Goal: Find specific page/section: Find specific page/section

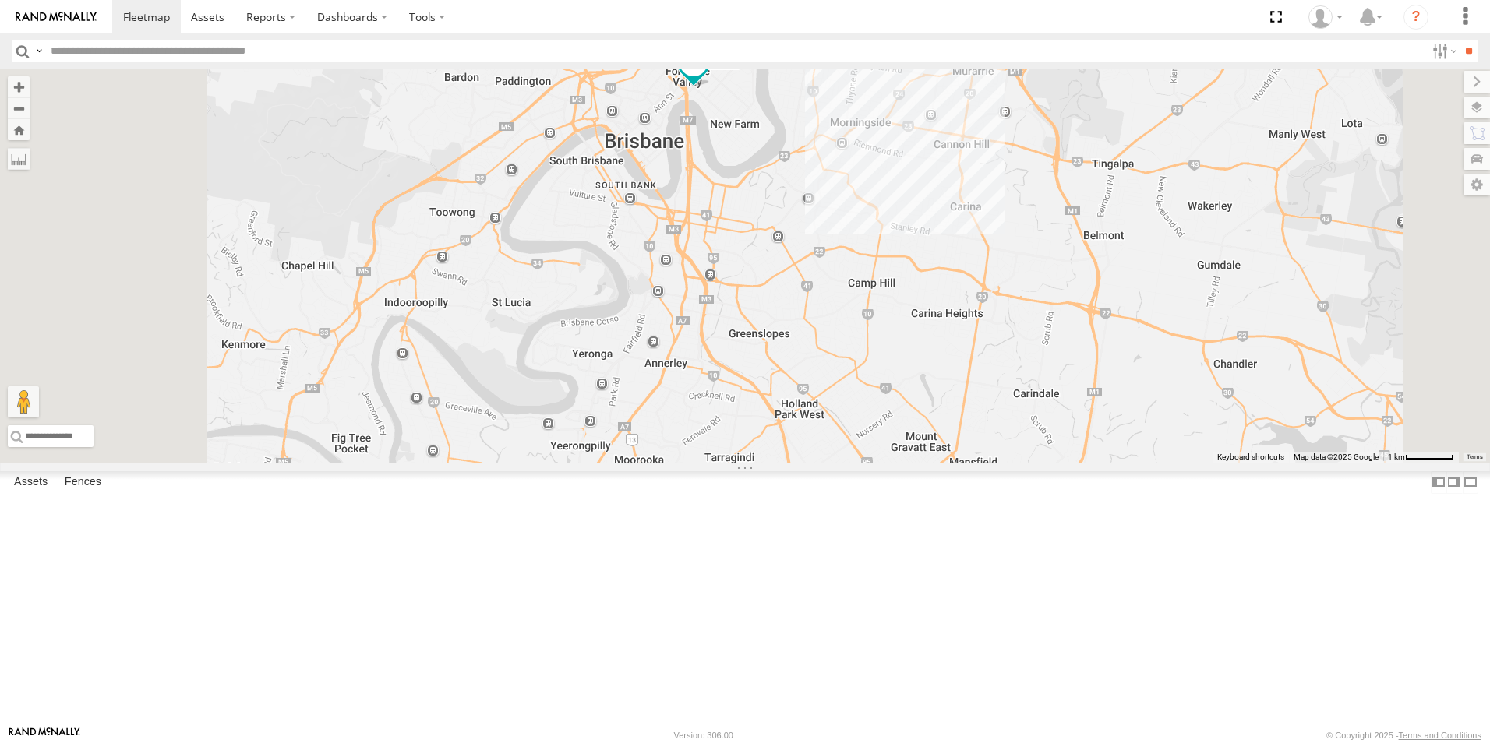
drag, startPoint x: 878, startPoint y: 171, endPoint x: 915, endPoint y: 252, distance: 89.2
click at [915, 252] on div "Hino Truck Ford Transit (New) Renault Iveco Van 5- Renault Master - 052•LI8" at bounding box center [745, 266] width 1490 height 394
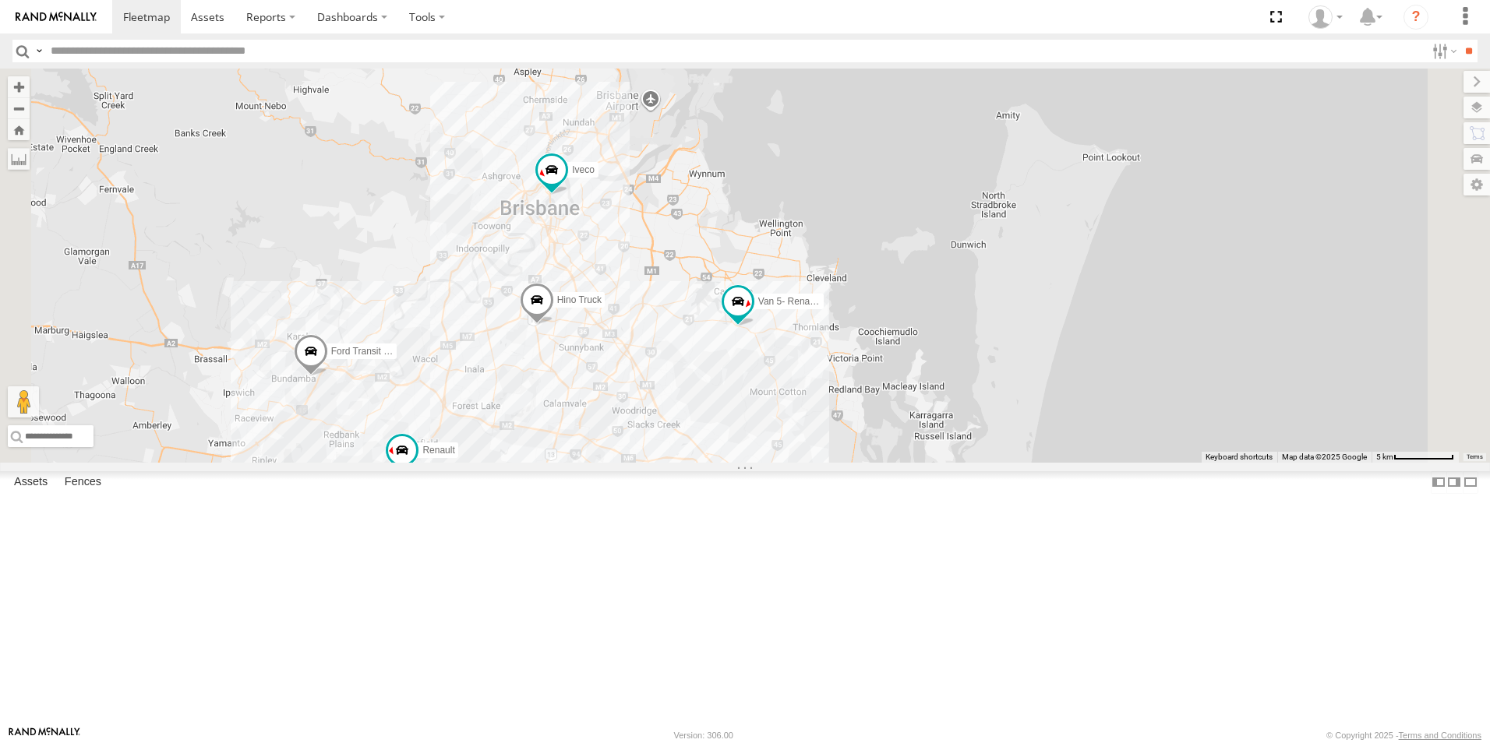
drag, startPoint x: 756, startPoint y: 643, endPoint x: 723, endPoint y: 572, distance: 78.8
click at [808, 463] on div "Hino Truck Ford Transit (New) Renault Iveco Van 5- Renault Master - 052•LI8" at bounding box center [745, 266] width 1490 height 394
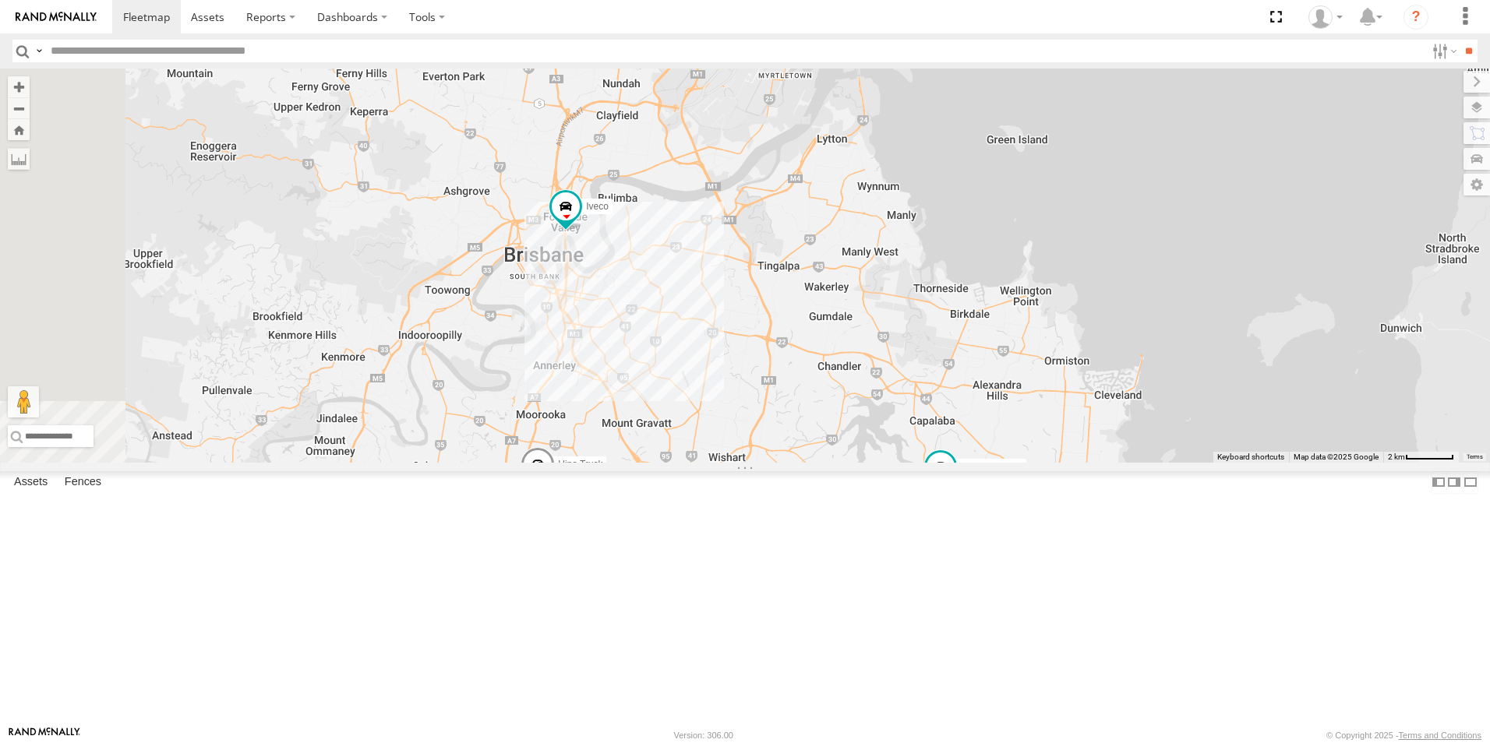
drag, startPoint x: 622, startPoint y: 442, endPoint x: 658, endPoint y: 591, distance: 152.9
click at [661, 463] on div "Hino Truck Ford Transit (New) Renault Iveco Van 5- Renault Master - 052•LI8" at bounding box center [745, 266] width 1490 height 394
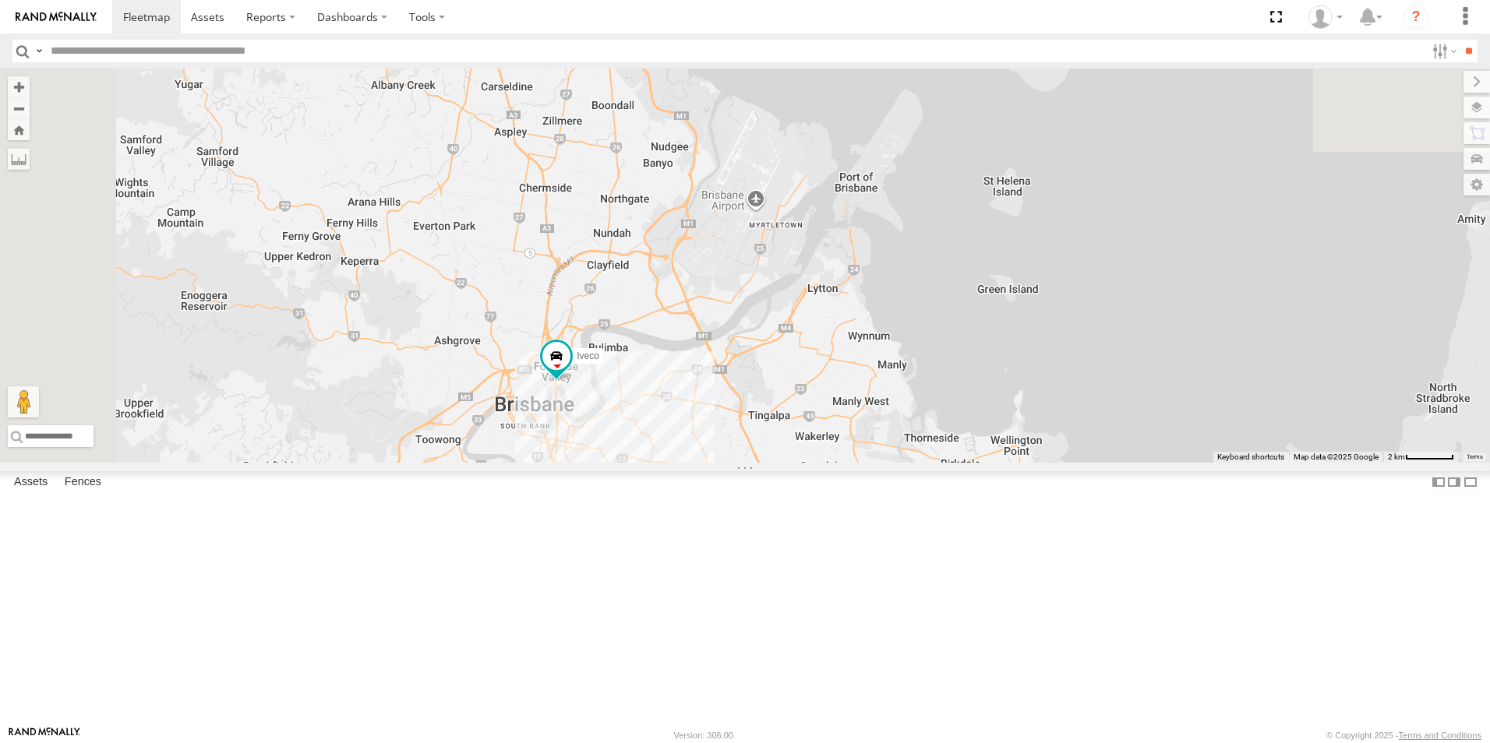
drag, startPoint x: 736, startPoint y: 411, endPoint x: 737, endPoint y: 524, distance: 113.7
click at [727, 463] on div "Hino Truck Ford Transit (New) Renault Iveco Van 5- Renault Master - 052•LI8" at bounding box center [745, 266] width 1490 height 394
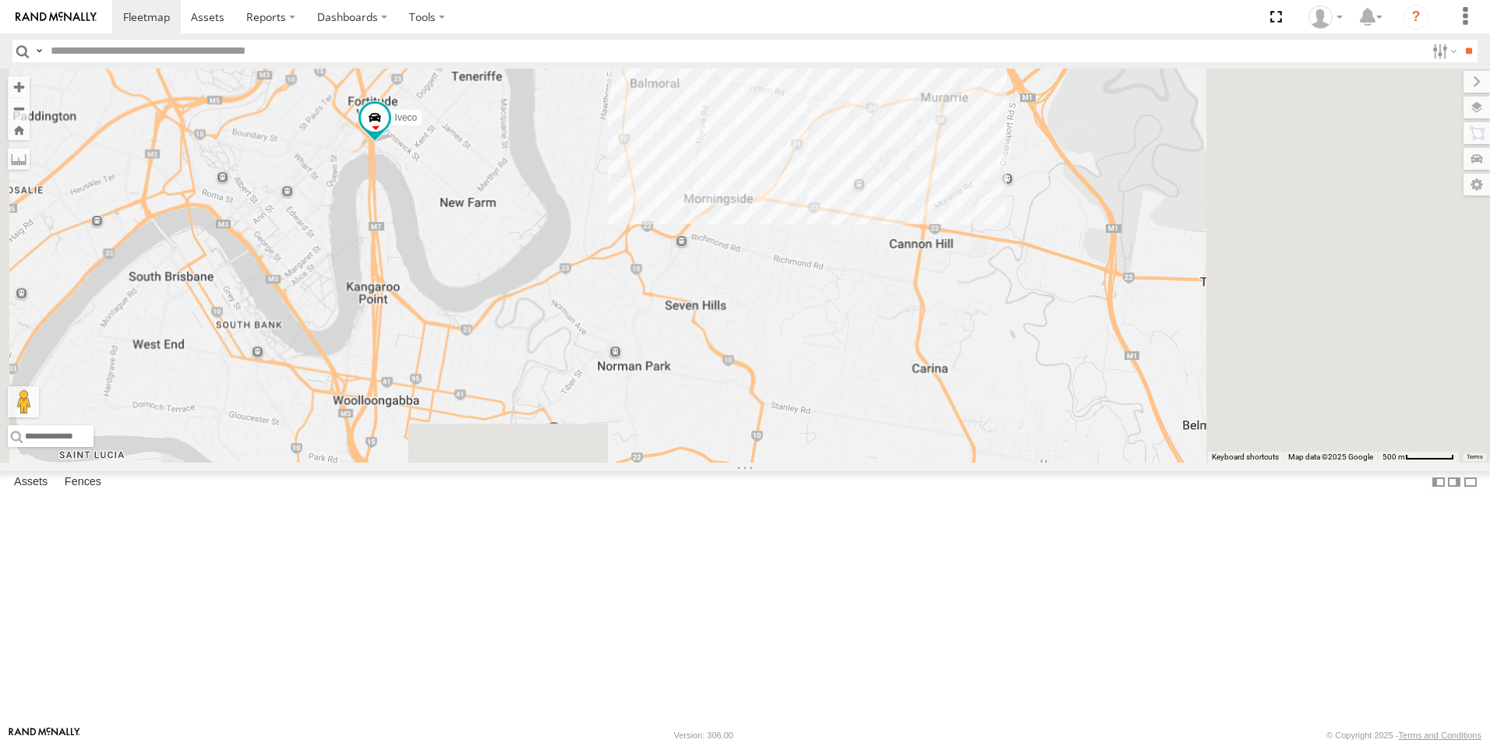
drag, startPoint x: 809, startPoint y: 666, endPoint x: 634, endPoint y: 315, distance: 392.6
click at [636, 293] on div "Hino Truck Ford Transit (New) Renault Iveco Van 5- Renault Master - 052•LI8" at bounding box center [745, 266] width 1490 height 394
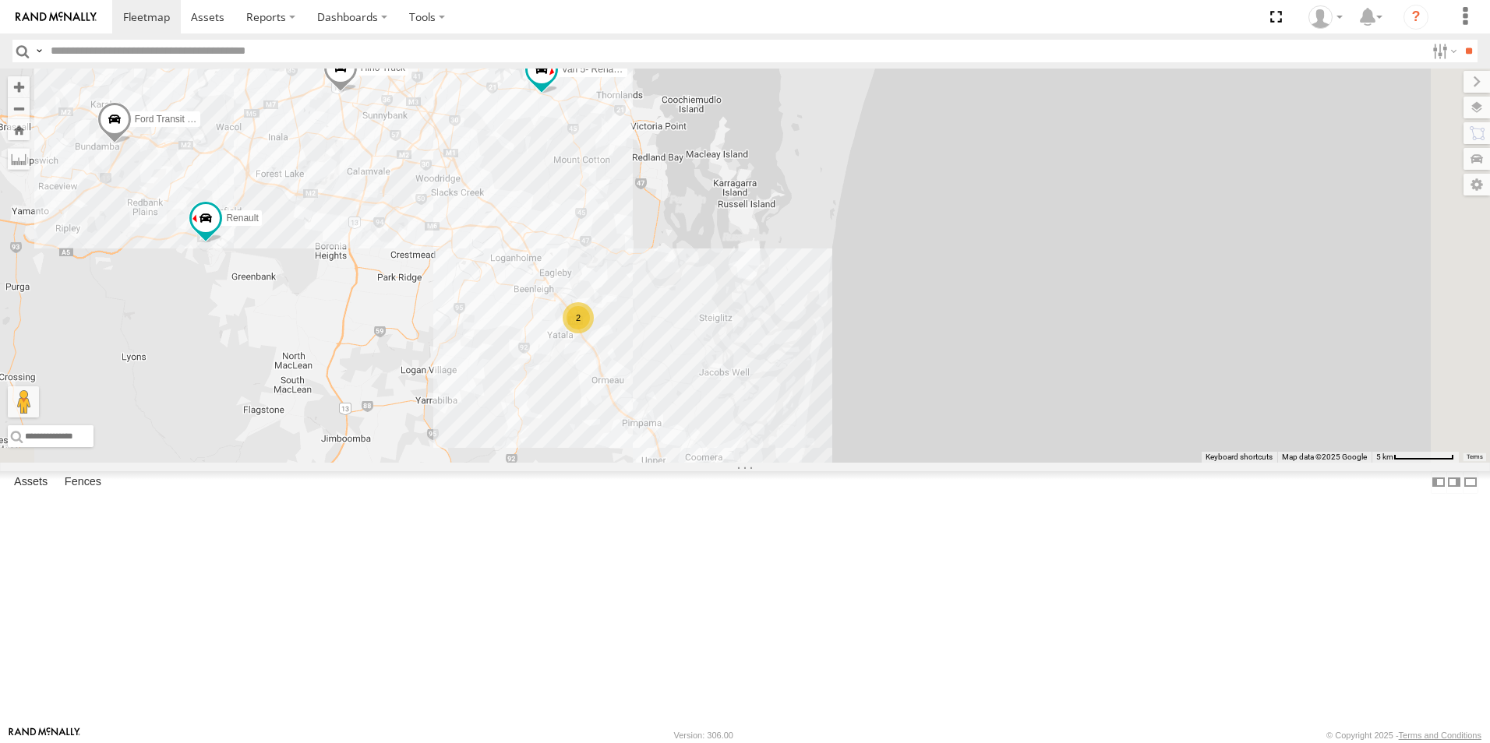
drag, startPoint x: 896, startPoint y: 552, endPoint x: 724, endPoint y: 280, distance: 321.8
click at [724, 280] on div "Hino Truck Ford Transit (New) Renault Iveco Van 5- Renault Master - 052•LI8 2" at bounding box center [745, 266] width 1490 height 394
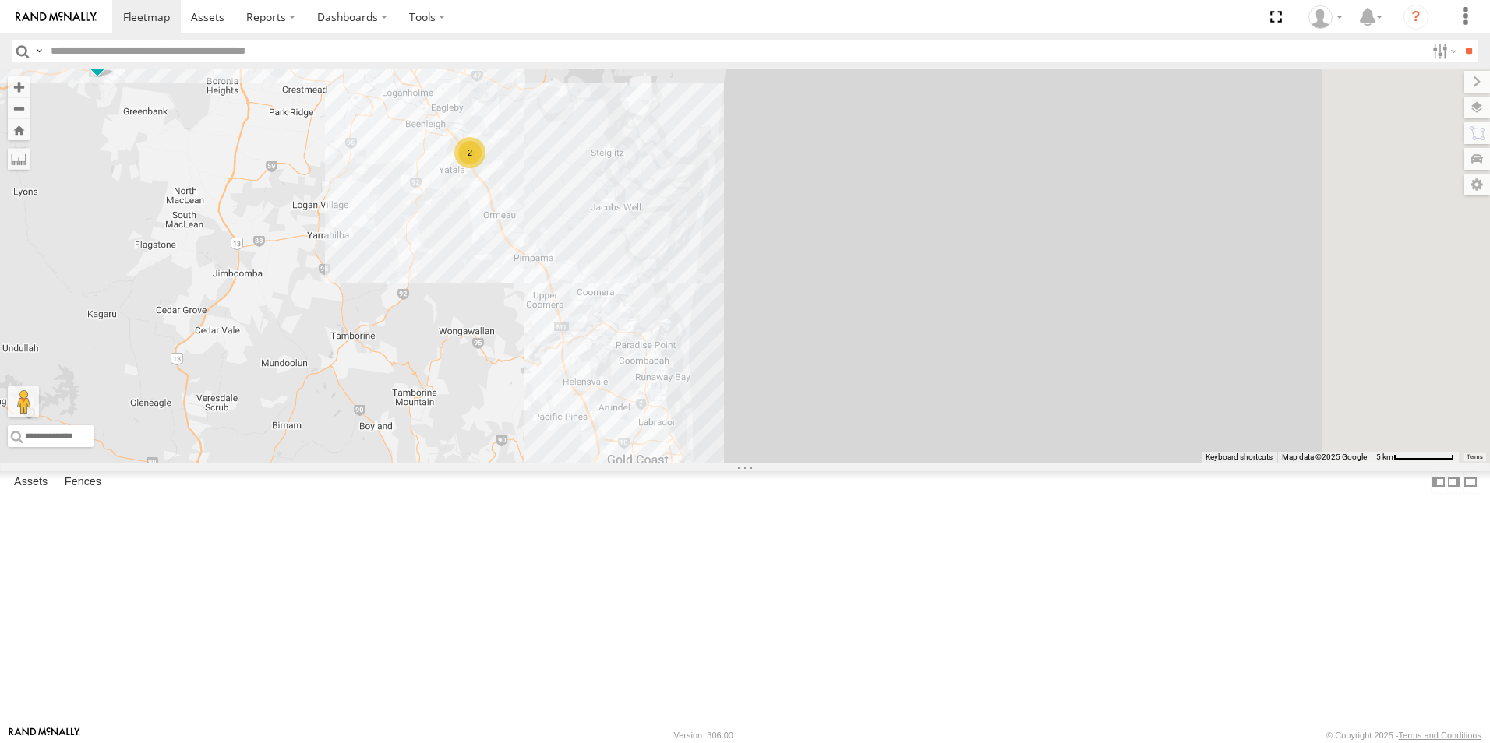
drag, startPoint x: 860, startPoint y: 539, endPoint x: 752, endPoint y: 375, distance: 196.8
click at [752, 375] on div "Hino Truck Ford Transit (New) Renault Iveco Van 5- Renault Master - 052•LI8 2" at bounding box center [745, 266] width 1490 height 394
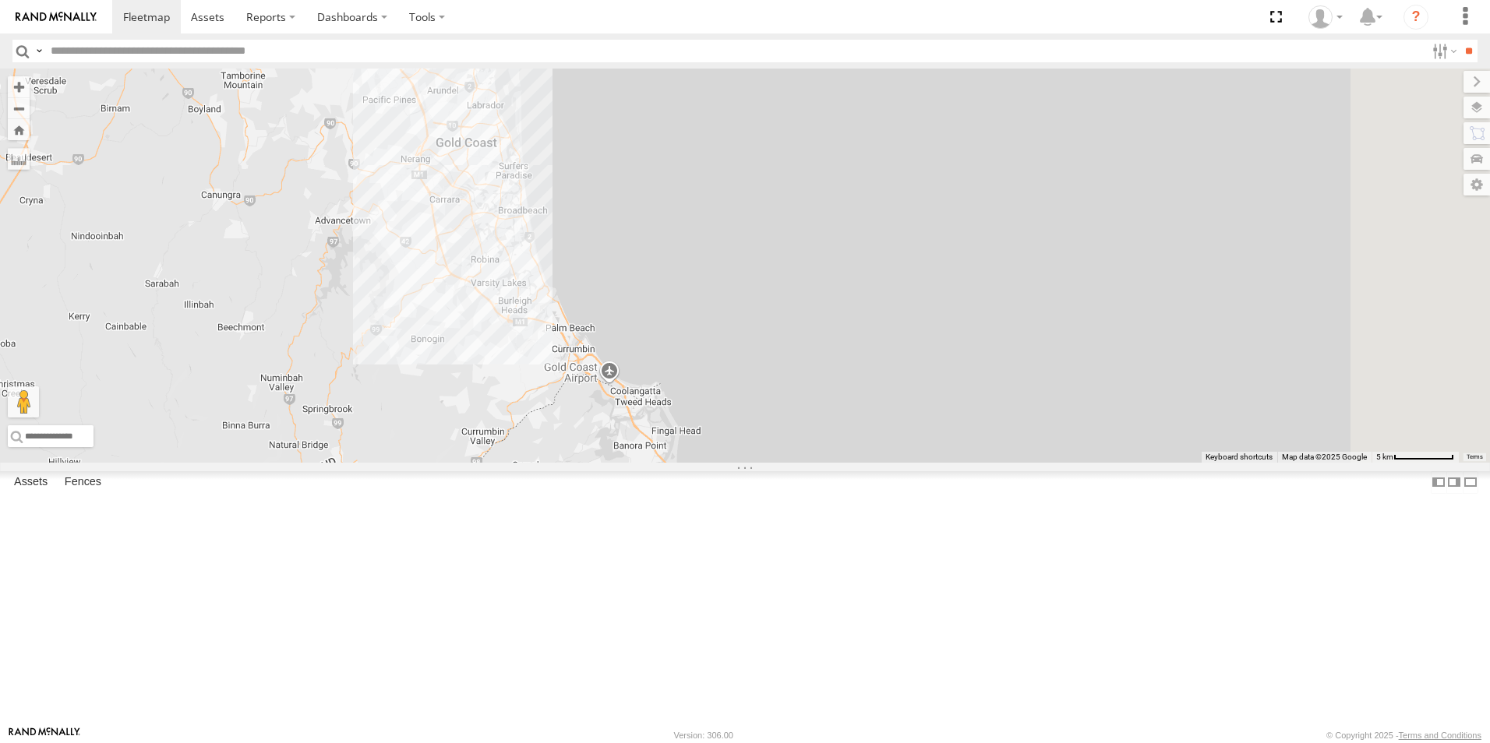
drag, startPoint x: 807, startPoint y: 533, endPoint x: 650, endPoint y: 265, distance: 310.8
click at [650, 265] on div "Hino Truck Ford Transit (New) Renault Iveco Van 5- Renault Master - 052•LI8 2" at bounding box center [745, 266] width 1490 height 394
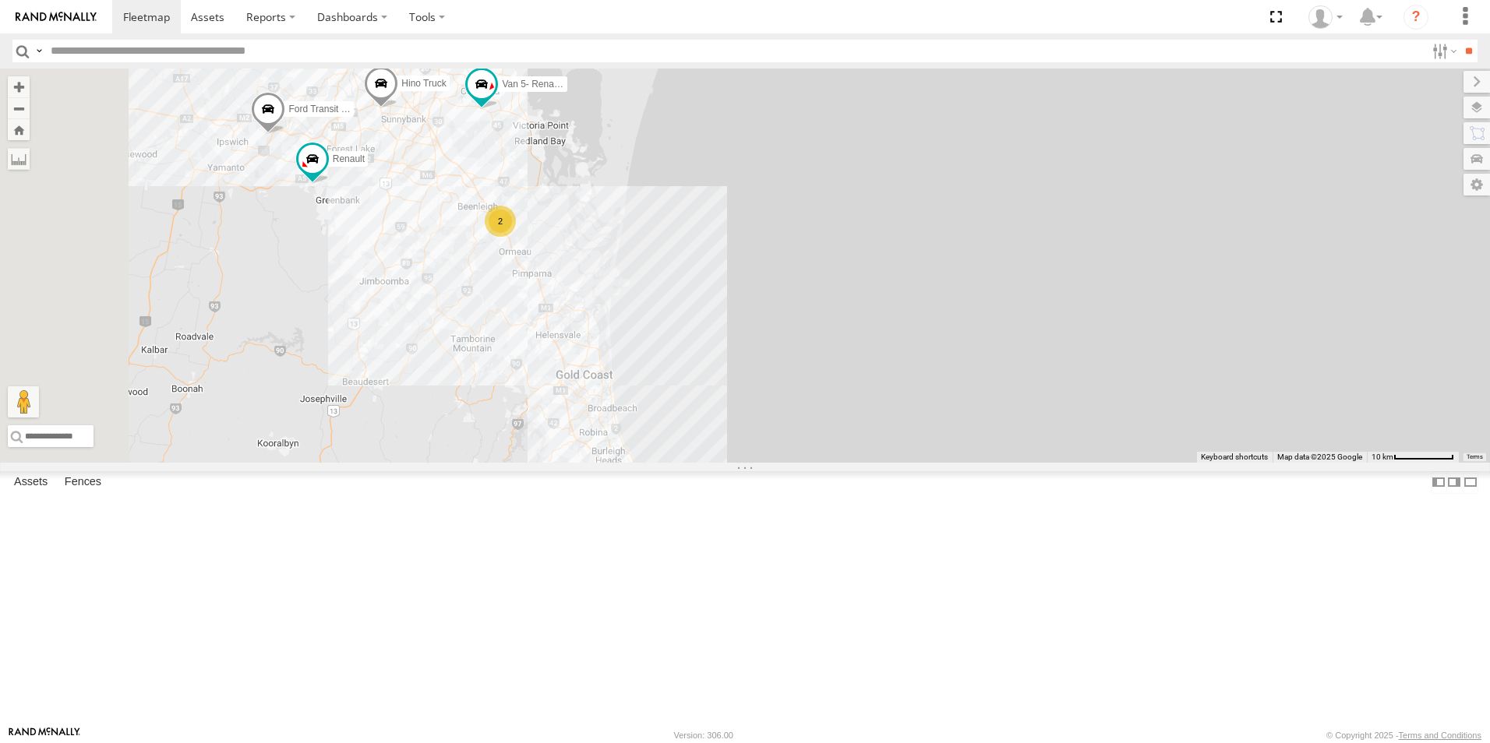
drag, startPoint x: 623, startPoint y: 348, endPoint x: 700, endPoint y: 466, distance: 140.2
click at [696, 463] on div "Hino Truck Ford Transit (New) Renault Iveco Van 5- Renault Master - 052•LI8 2" at bounding box center [745, 266] width 1490 height 394
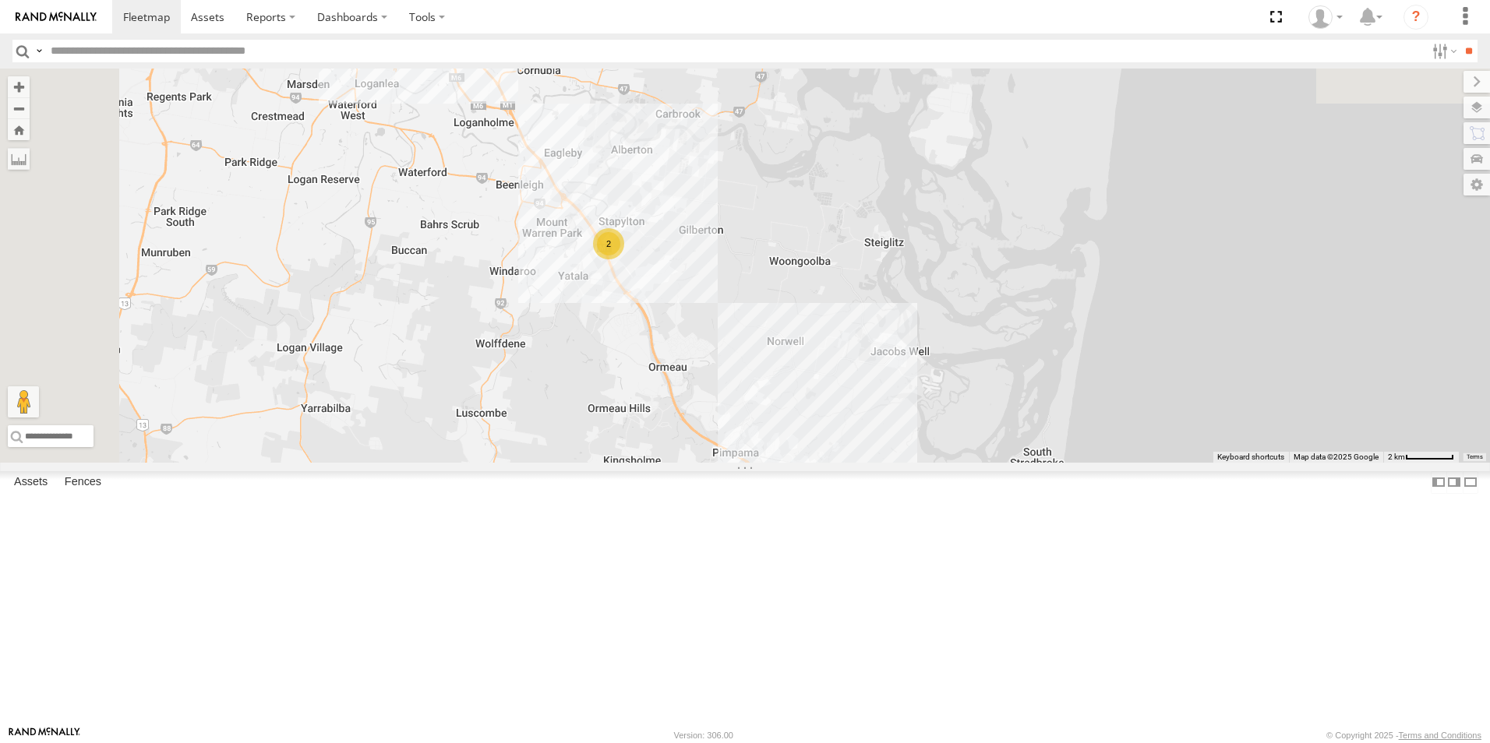
drag, startPoint x: 656, startPoint y: 373, endPoint x: 760, endPoint y: 668, distance: 312.2
click at [760, 463] on div "Hino Truck Ford Transit (New) Renault Iveco Van 5- Renault Master - 052•LI8 2" at bounding box center [745, 266] width 1490 height 394
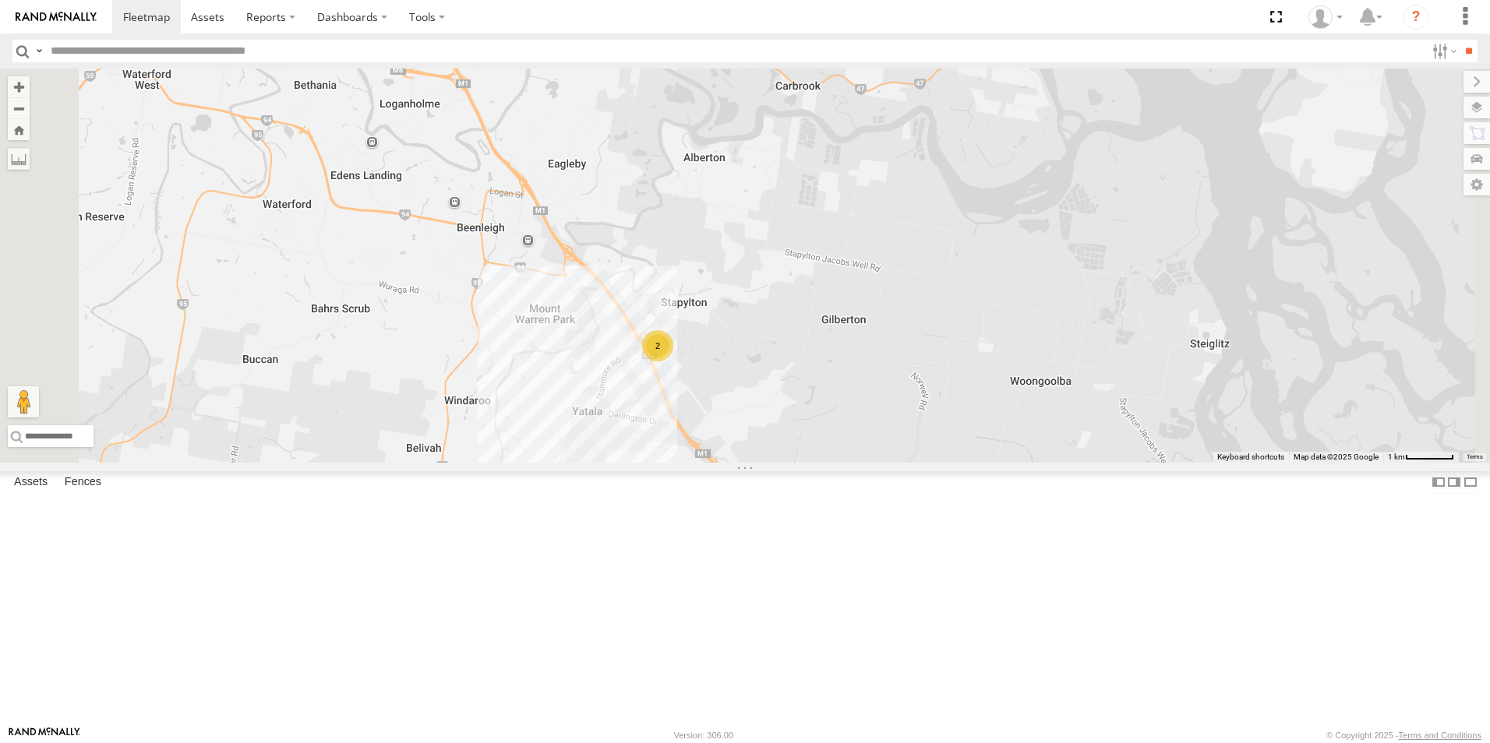
drag, startPoint x: 781, startPoint y: 361, endPoint x: 823, endPoint y: 541, distance: 184.8
click at [826, 463] on div "Hino Truck Ford Transit (New) Renault Iveco Van 5- Renault Master - 052•LI8 2" at bounding box center [745, 266] width 1490 height 394
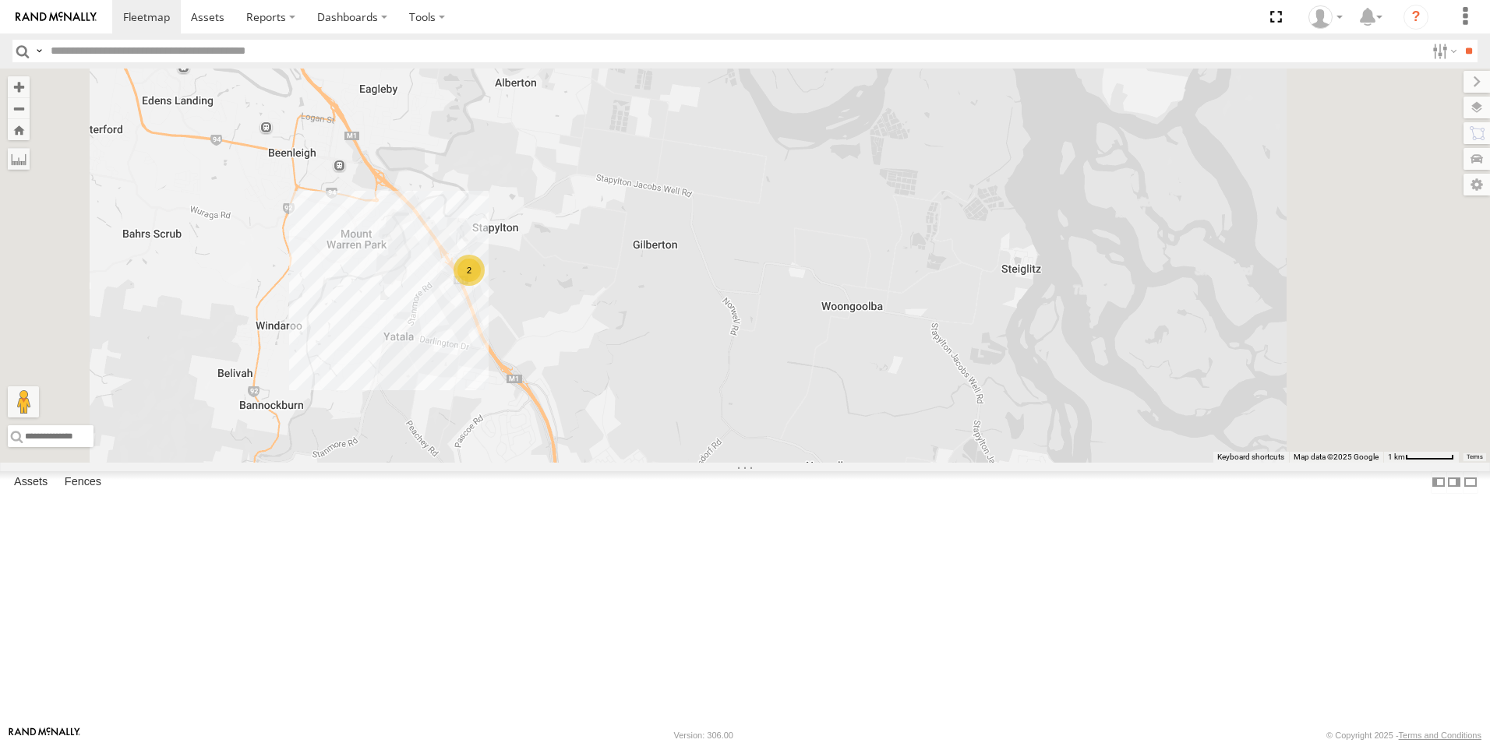
drag, startPoint x: 794, startPoint y: 629, endPoint x: 700, endPoint y: 464, distance: 190.2
click at [700, 463] on div "Hino Truck Ford Transit (New) Renault Iveco Van 5- Renault Master - 052•LI8 2" at bounding box center [745, 266] width 1490 height 394
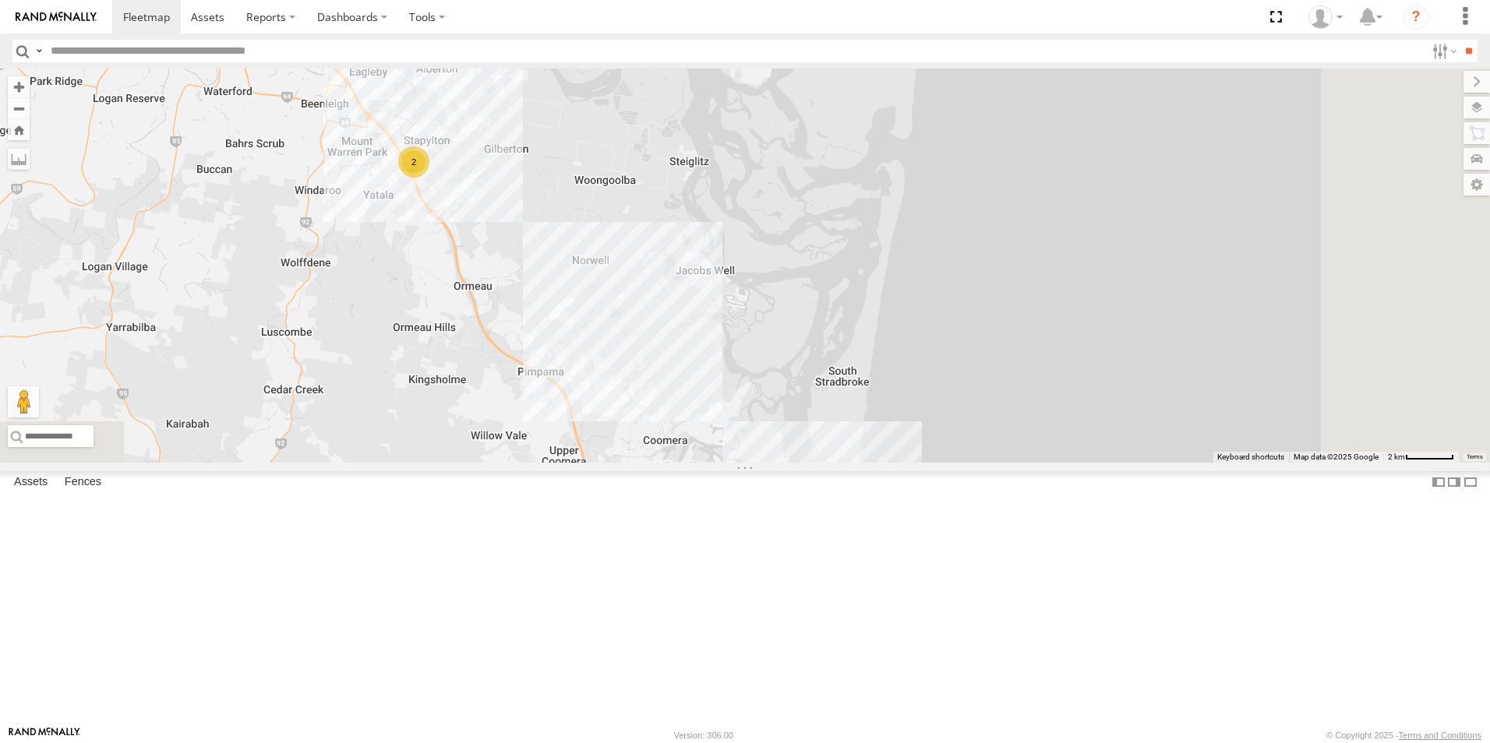
drag, startPoint x: 784, startPoint y: 664, endPoint x: 707, endPoint y: 478, distance: 201.2
click at [707, 463] on div "Hino Truck Ford Transit (New) Renault Iveco Van 5- Renault Master - 052•LI8 2" at bounding box center [745, 266] width 1490 height 394
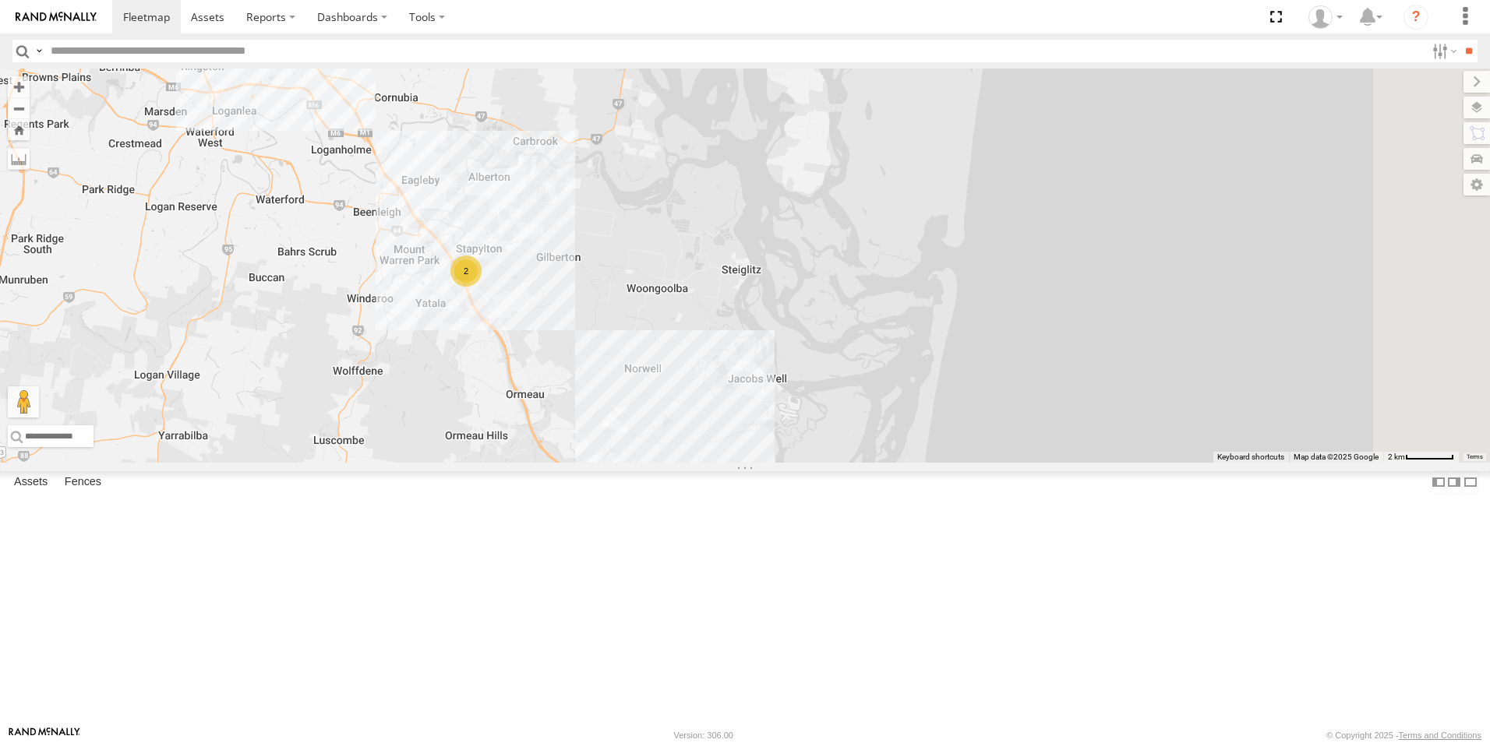
drag, startPoint x: 620, startPoint y: 434, endPoint x: 603, endPoint y: 485, distance: 54.2
click at [669, 463] on div "Hino Truck Ford Transit (New) Renault Iveco Van 5- Renault Master - 052•LI8 2" at bounding box center [745, 266] width 1490 height 394
